Goal: Transaction & Acquisition: Purchase product/service

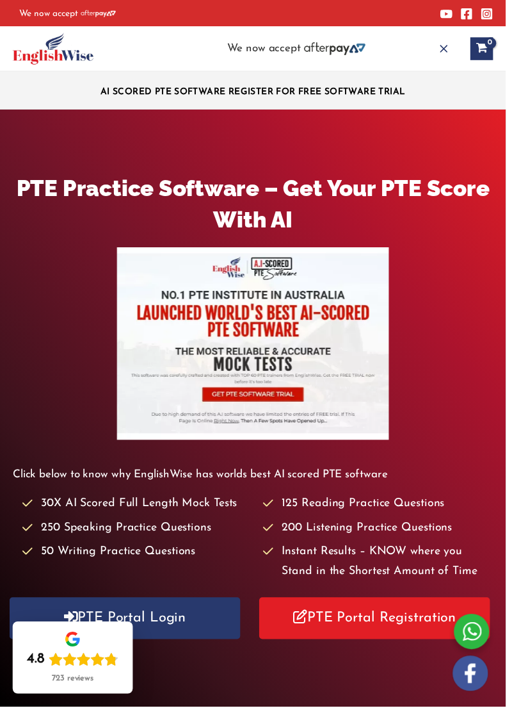
click at [448, 51] on icon "button" at bounding box center [449, 49] width 13 height 13
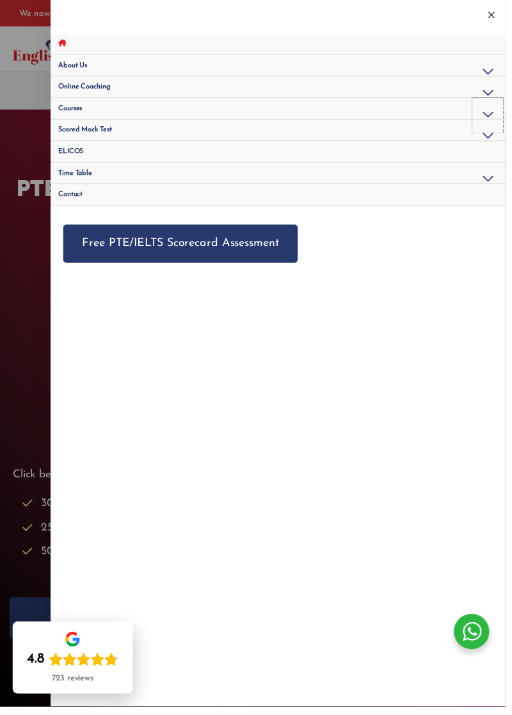
click at [497, 101] on button "Menu Toggle" at bounding box center [493, 116] width 31 height 35
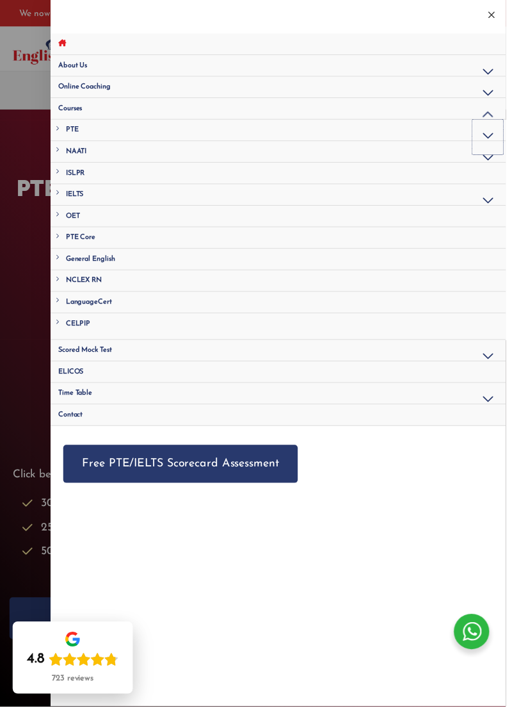
click at [501, 139] on button "Menu Toggle" at bounding box center [493, 138] width 31 height 35
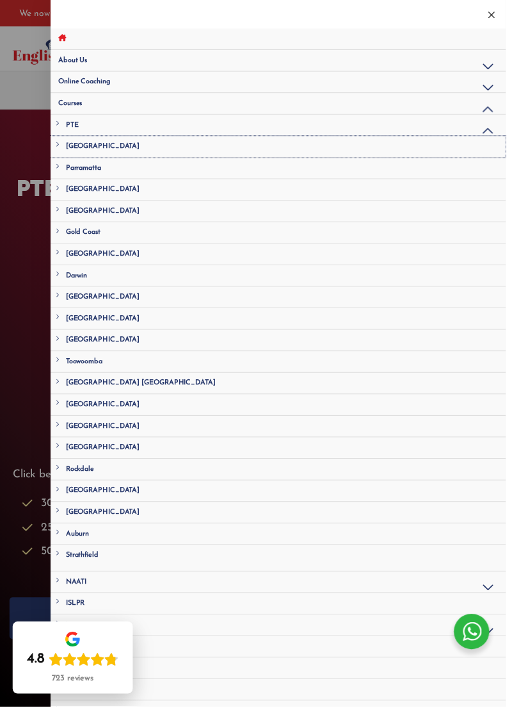
click at [93, 152] on link "[GEOGRAPHIC_DATA]" at bounding box center [281, 149] width 461 height 22
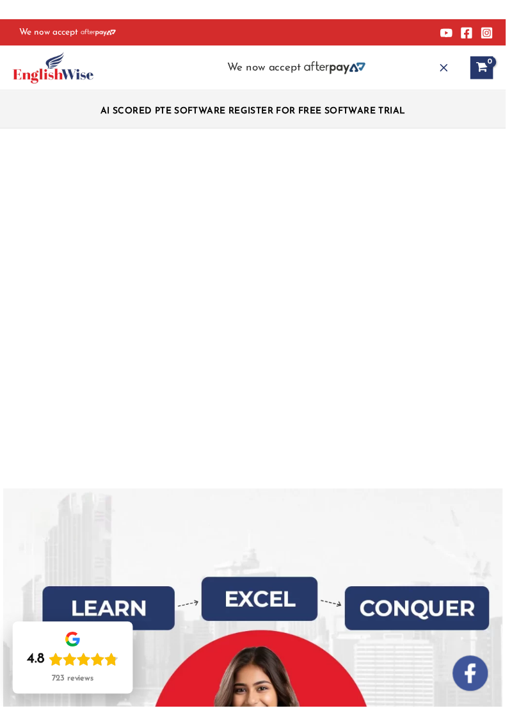
click at [441, 76] on button "Main Menu" at bounding box center [449, 68] width 28 height 28
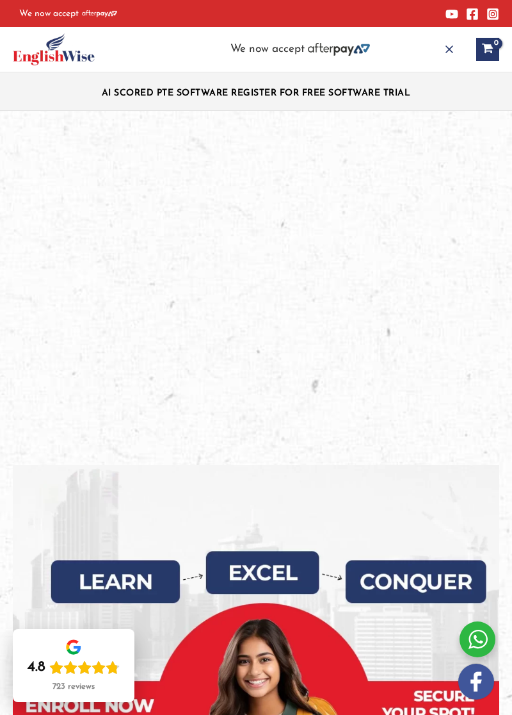
click at [449, 57] on button "Main Menu" at bounding box center [449, 49] width 28 height 28
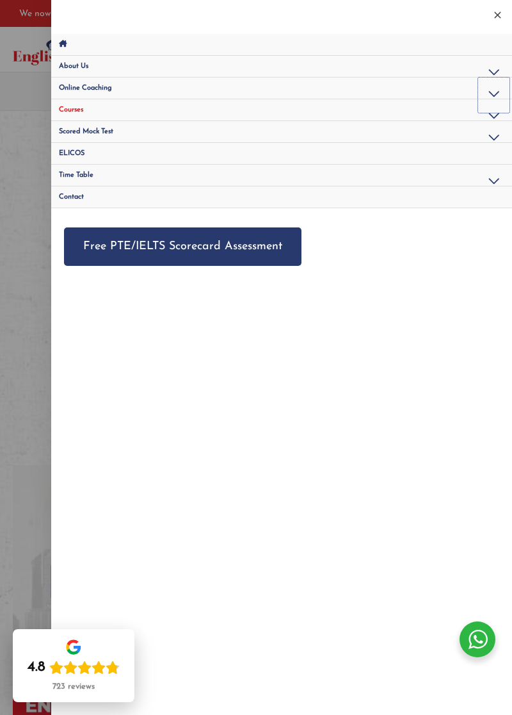
click at [496, 93] on button "Menu Toggle" at bounding box center [493, 94] width 31 height 35
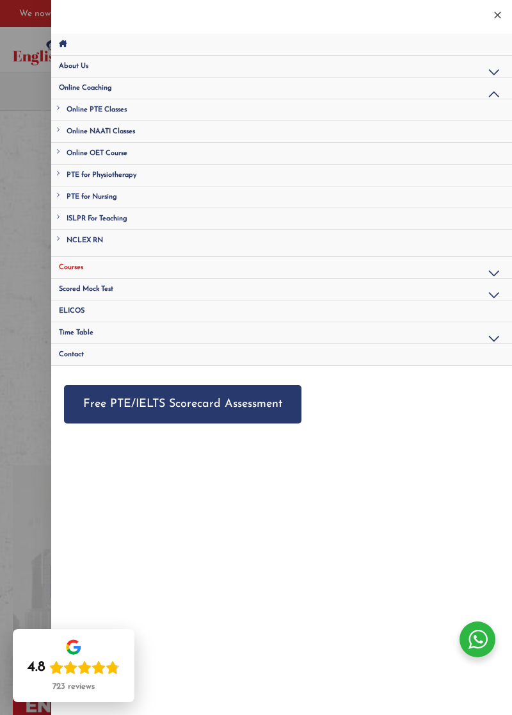
click at [110, 107] on span "Online PTE Classes" at bounding box center [97, 109] width 60 height 7
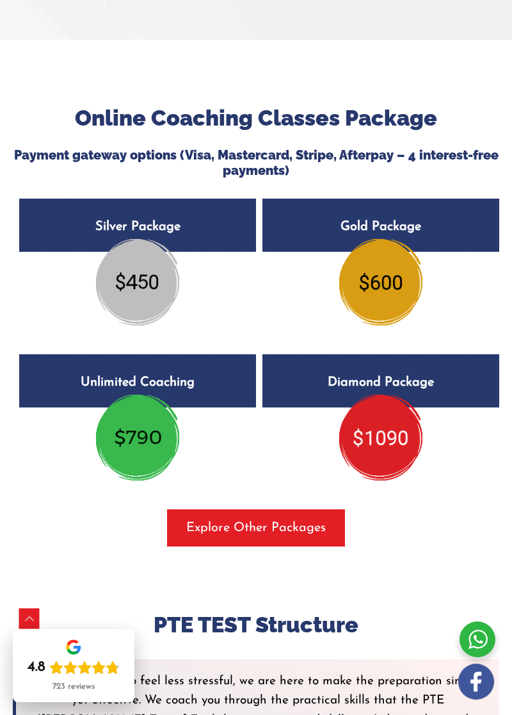
scroll to position [2603, 0]
click at [174, 226] on h5 "Silver Package $450" at bounding box center [137, 224] width 237 height 53
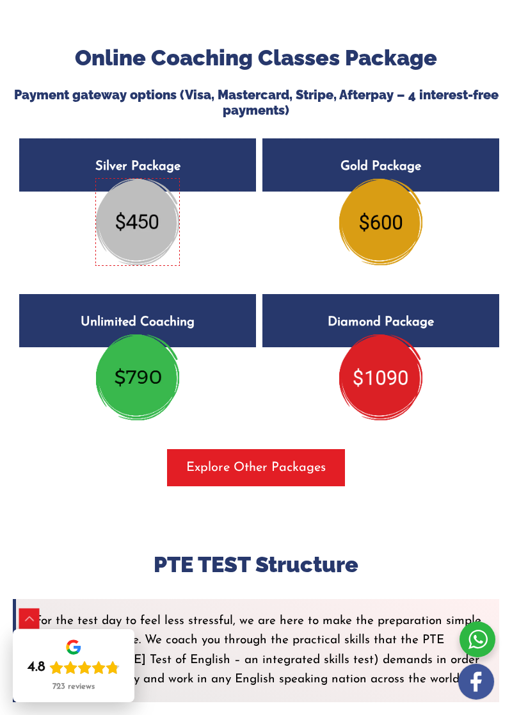
scroll to position [2649, 0]
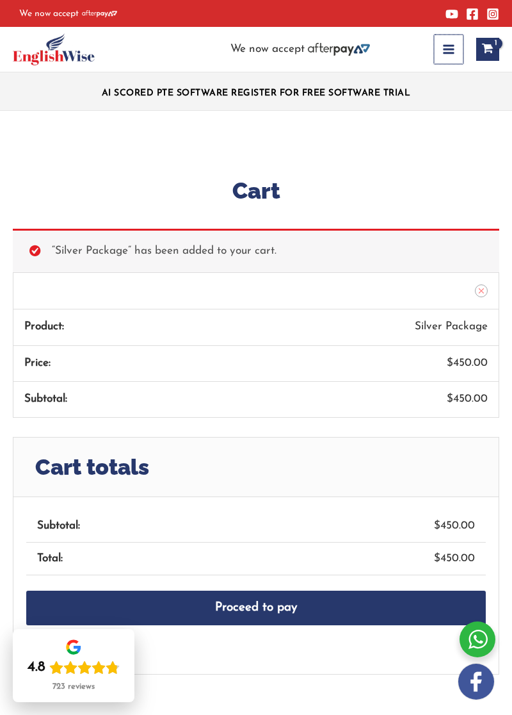
click at [435, 58] on button "Main Menu" at bounding box center [448, 49] width 29 height 29
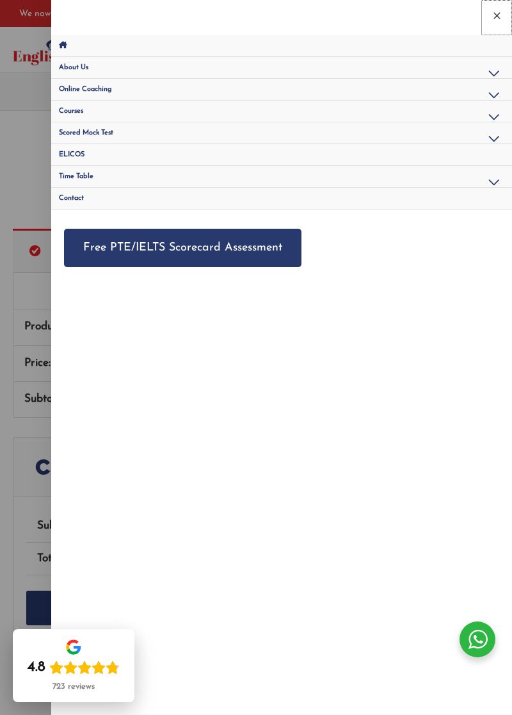
click at [494, 20] on icon "Close menu" at bounding box center [497, 15] width 11 height 11
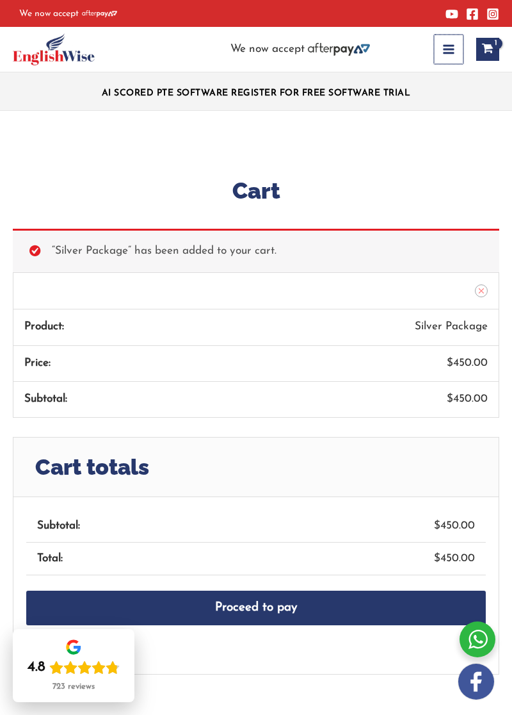
click at [454, 53] on icon "button" at bounding box center [448, 49] width 11 height 9
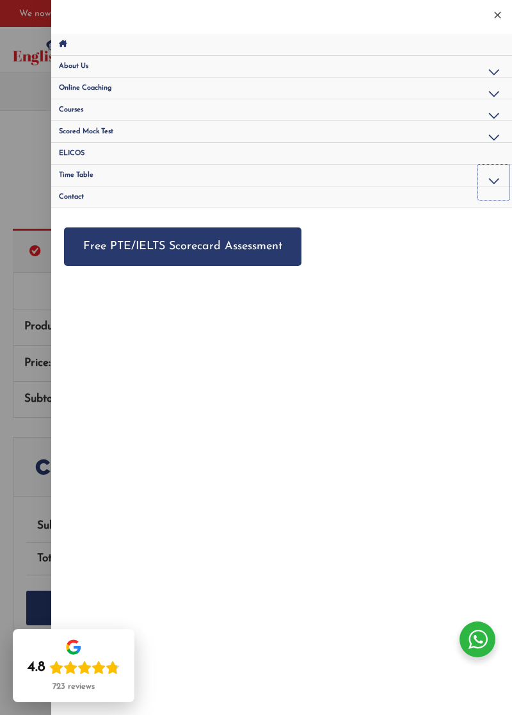
click at [492, 185] on button "Menu Toggle" at bounding box center [493, 182] width 31 height 35
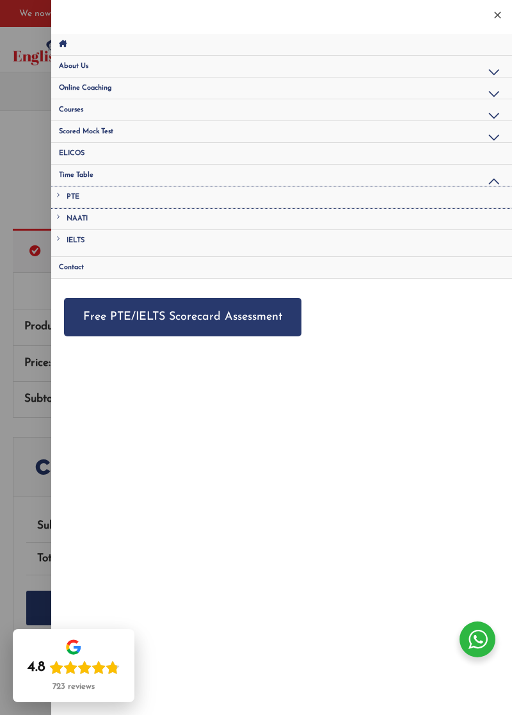
click at [81, 193] on link "PTE" at bounding box center [281, 197] width 461 height 22
